Goal: Find specific page/section: Find specific page/section

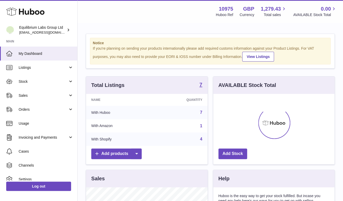
scroll to position [81, 121]
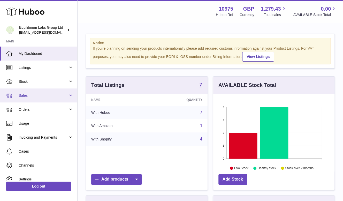
click at [26, 98] on link "Sales" at bounding box center [38, 95] width 77 height 14
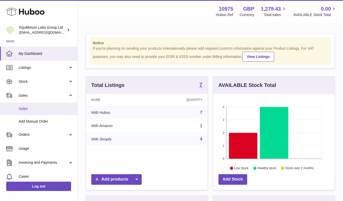
click at [26, 106] on span "Sales" at bounding box center [46, 108] width 55 height 5
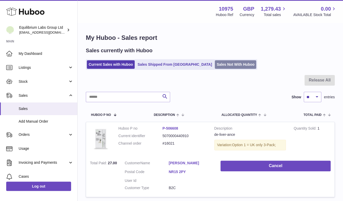
click at [215, 65] on link "Sales Not With Huboo" at bounding box center [235, 64] width 41 height 9
